Goal: Transaction & Acquisition: Purchase product/service

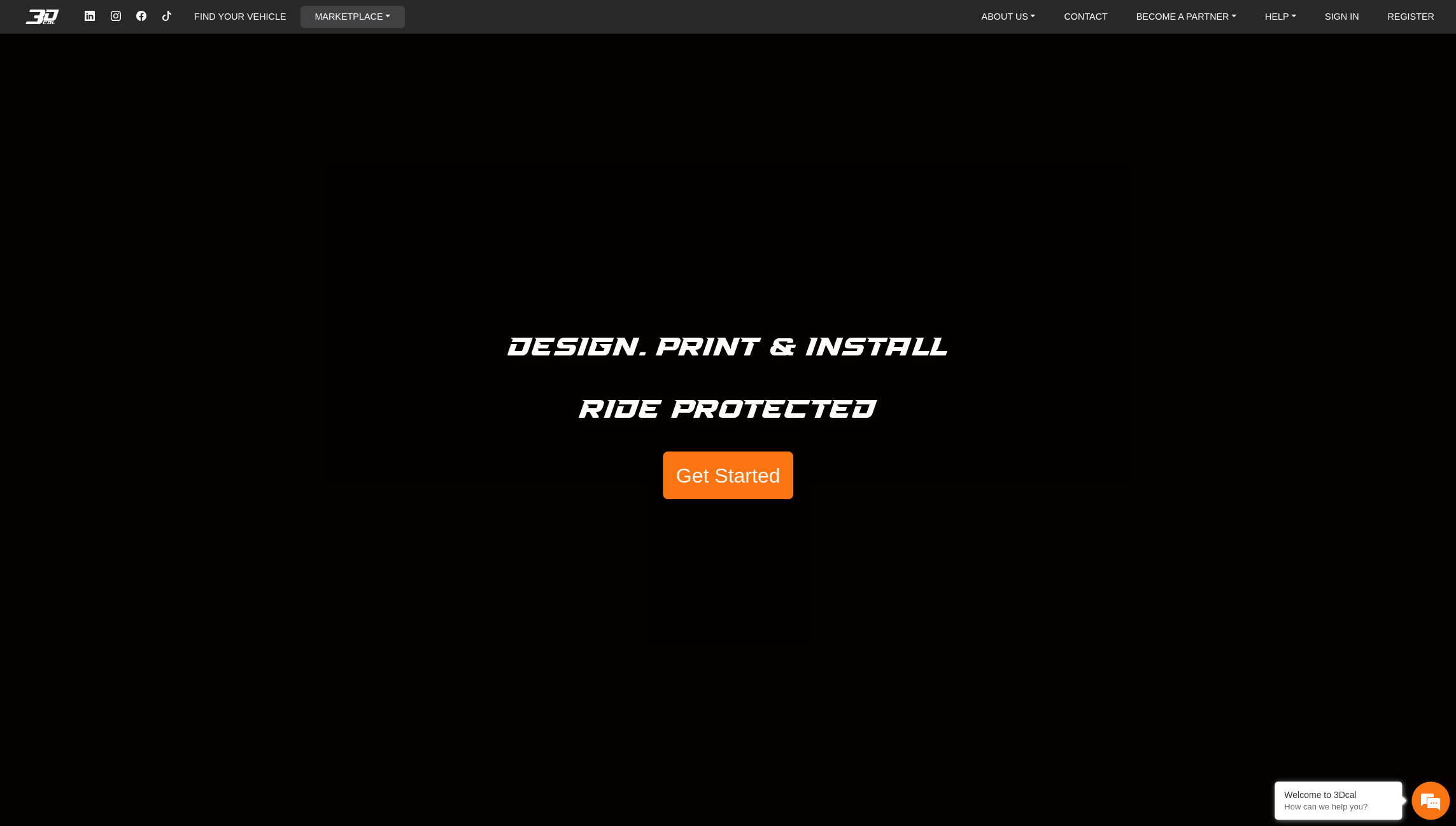
click at [360, 21] on link "MARKETPLACE" at bounding box center [352, 16] width 86 height 22
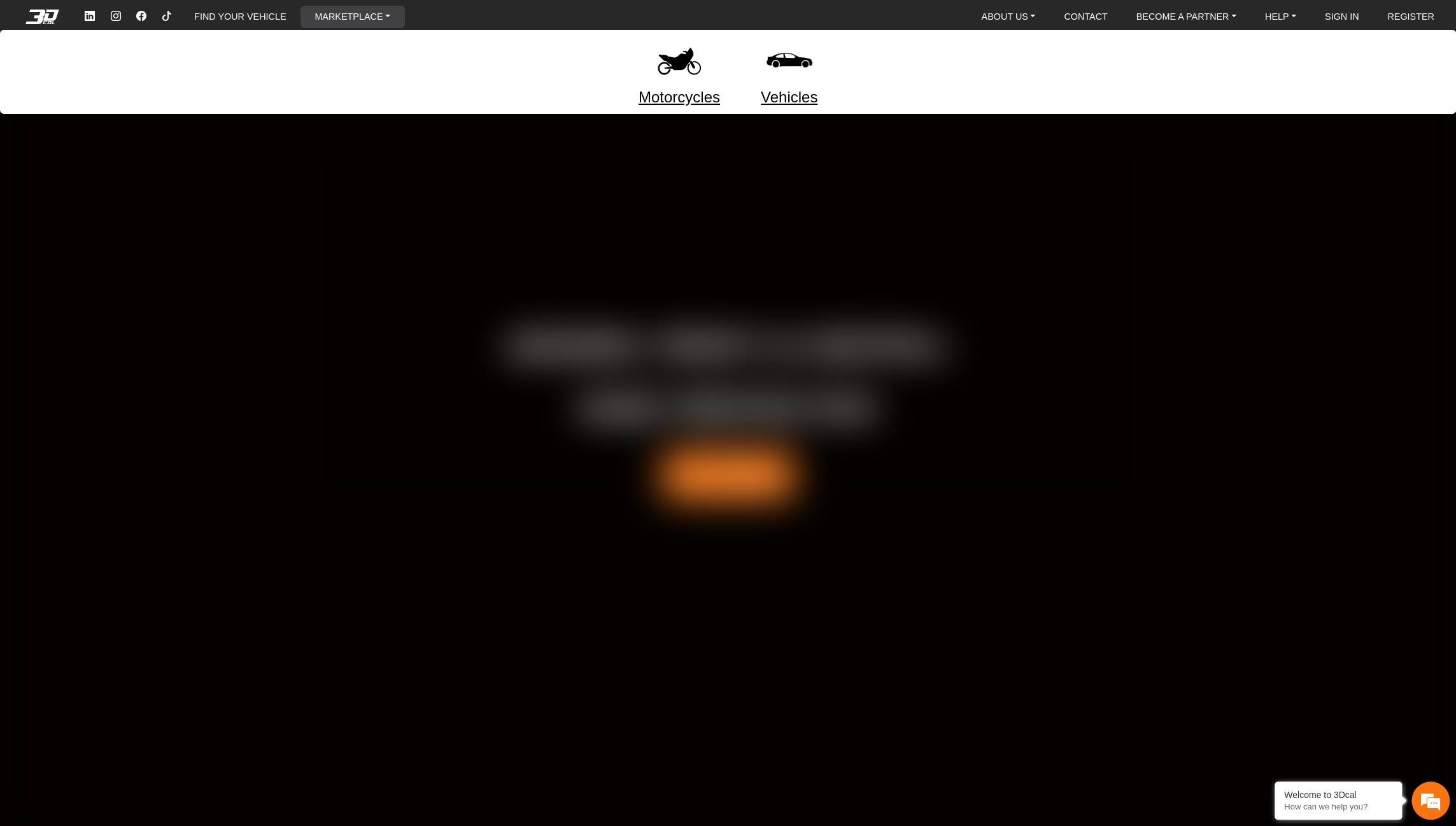
click at [786, 87] on link "Vehicles" at bounding box center [789, 97] width 57 height 23
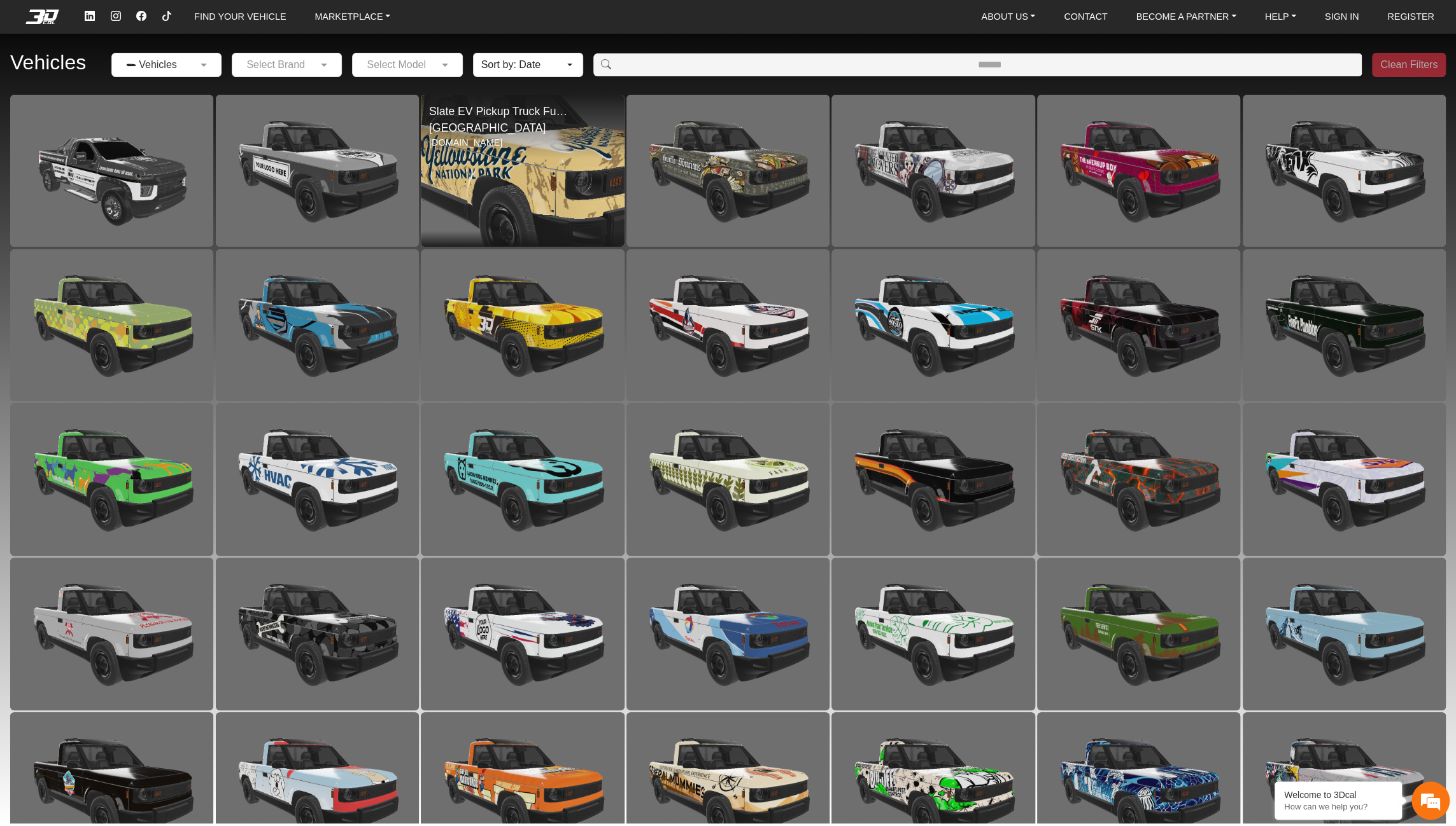
click at [513, 186] on img at bounding box center [522, 170] width 407 height 305
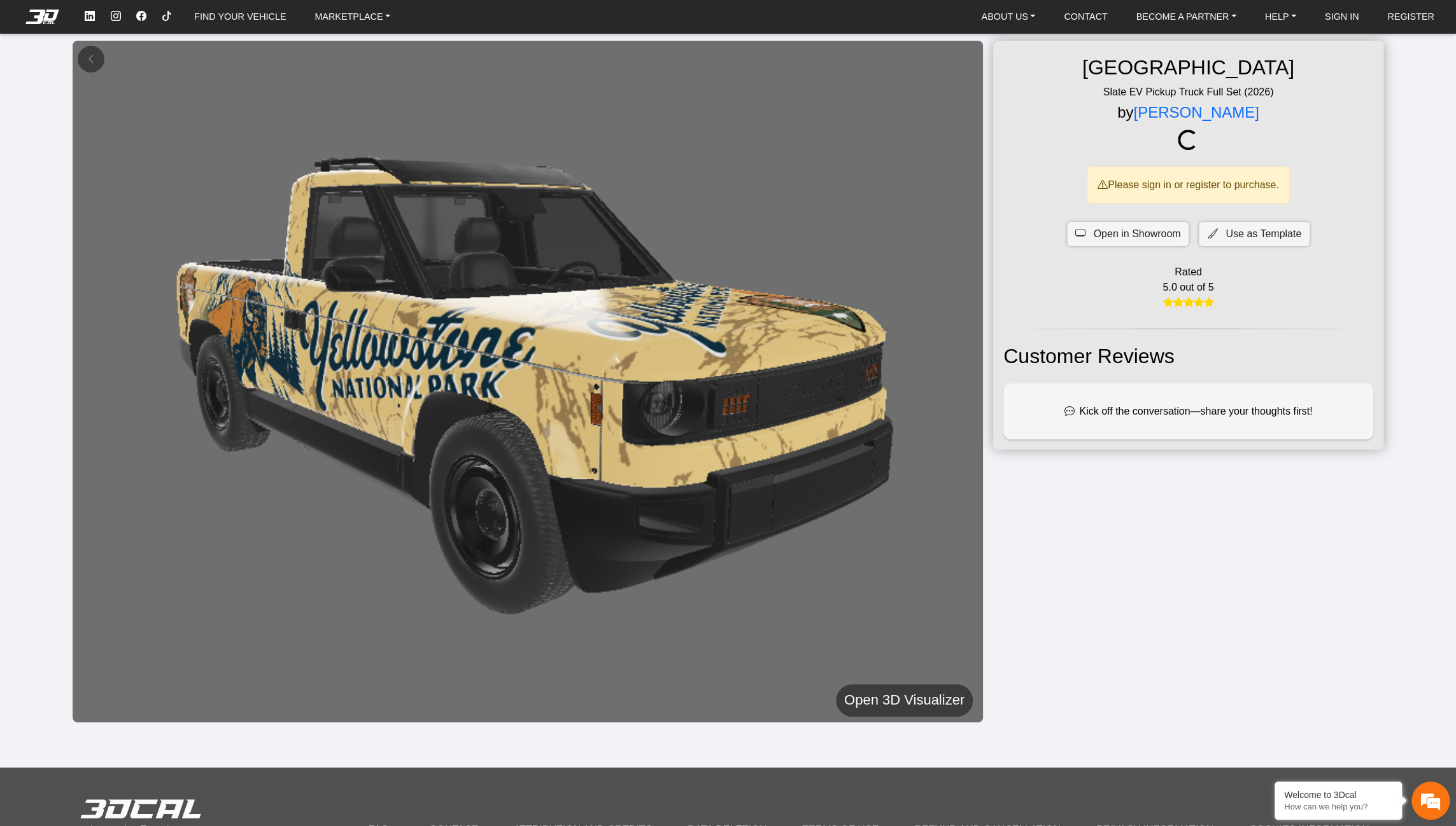
click at [909, 708] on h5 "Open 3D Visualizer" at bounding box center [904, 701] width 120 height 23
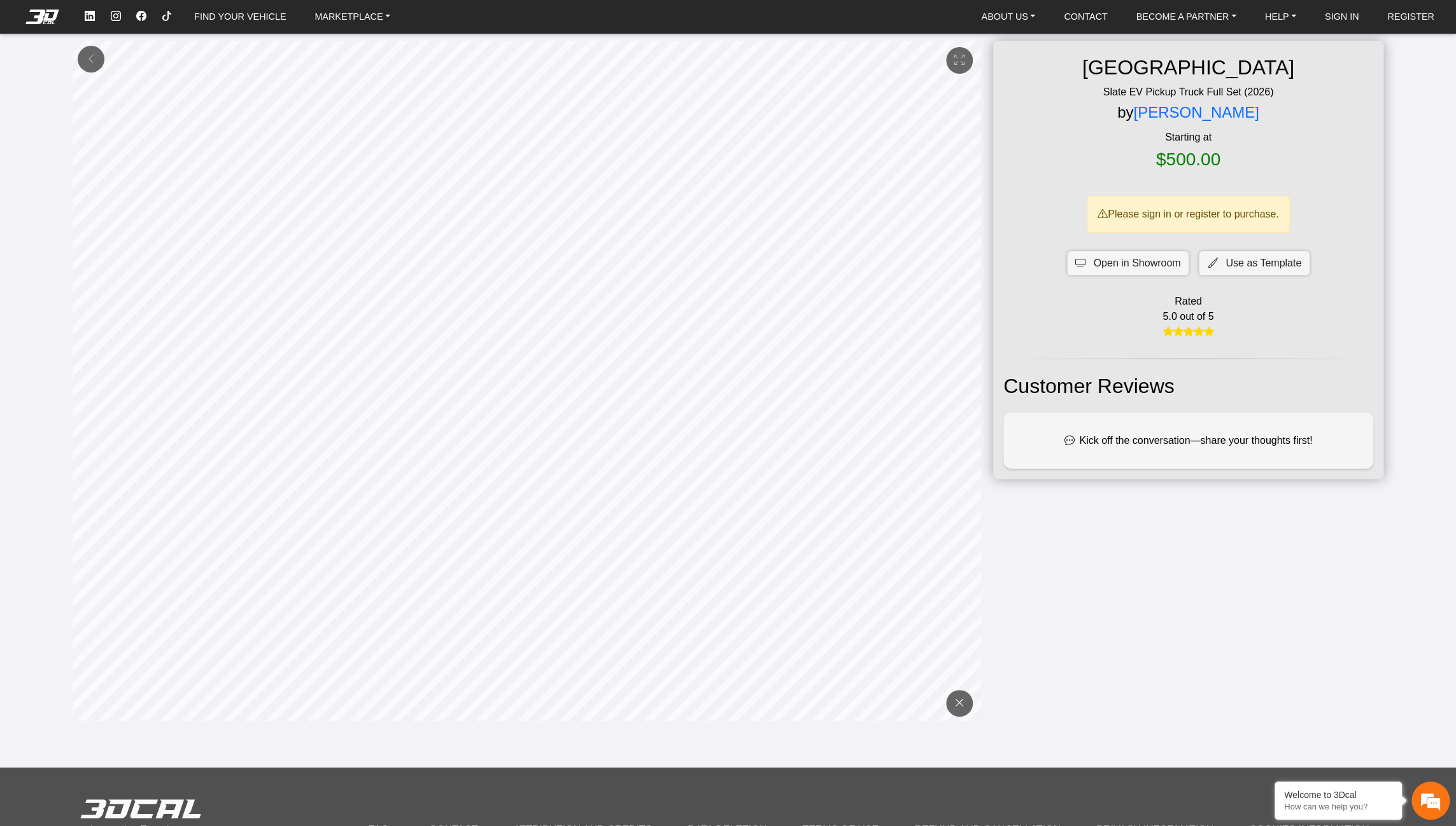
click at [961, 704] on icon at bounding box center [959, 702] width 10 height 11
